Goal: Task Accomplishment & Management: Manage account settings

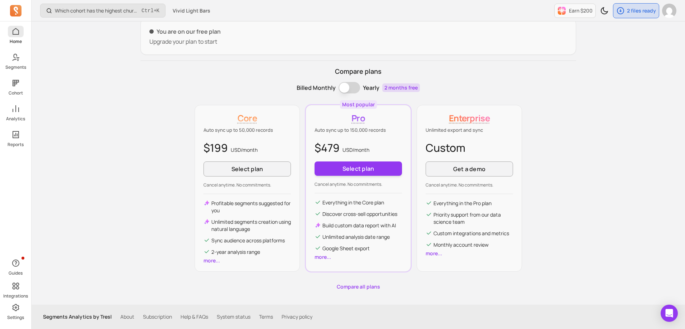
click at [13, 32] on icon at bounding box center [15, 31] width 9 height 9
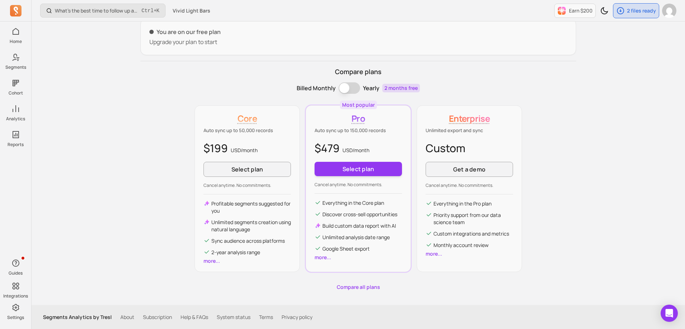
scroll to position [69, 0]
